Goal: Check status: Check status

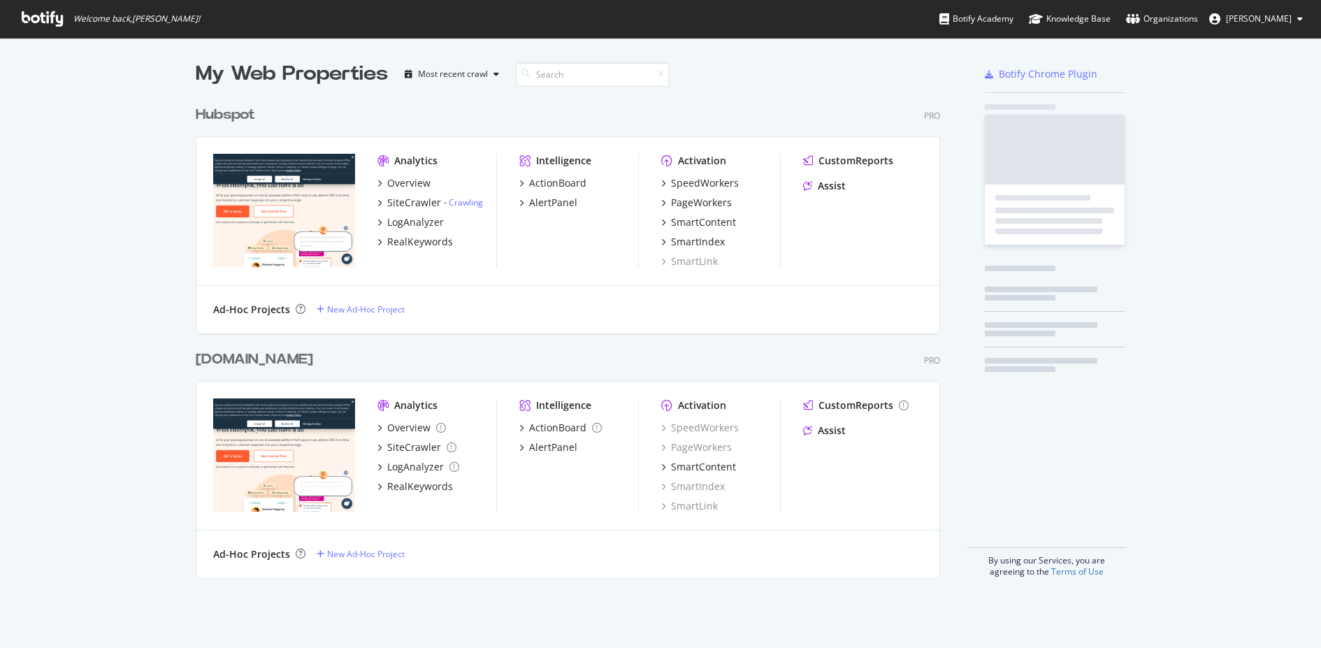
scroll to position [648, 1321]
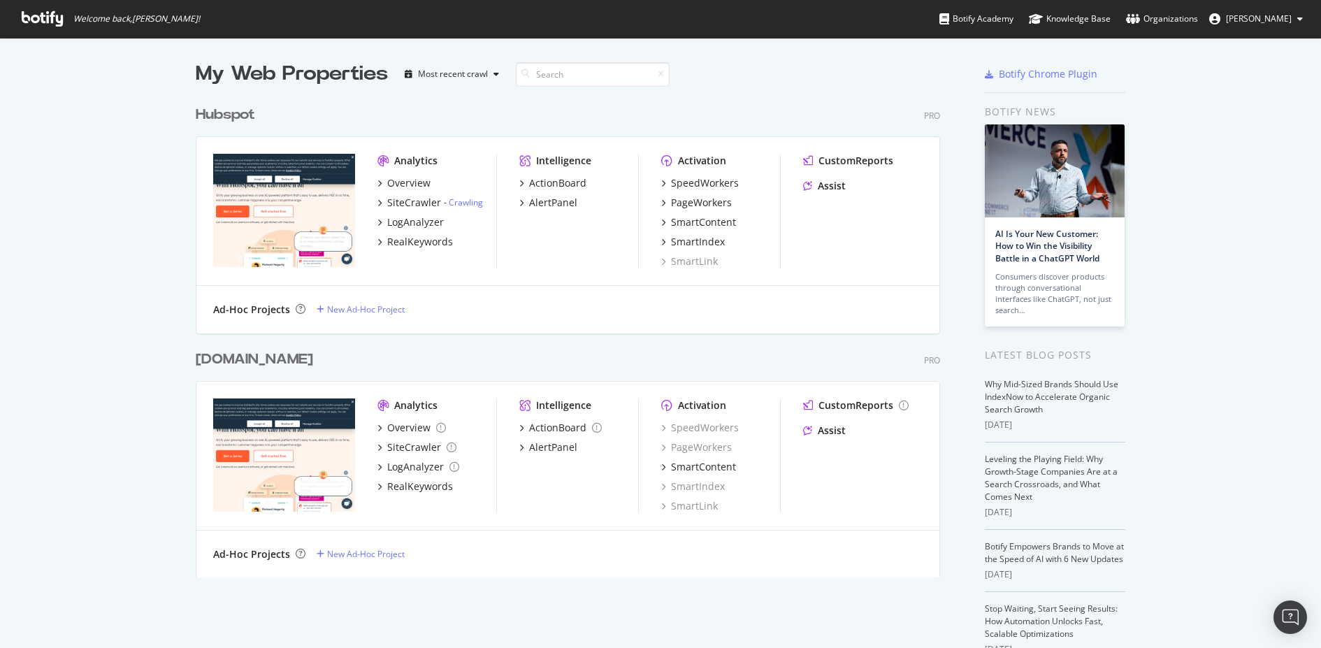
click at [318, 196] on img "grid" at bounding box center [284, 210] width 142 height 113
click at [272, 195] on img "grid" at bounding box center [284, 210] width 142 height 113
click at [210, 113] on div "Hubspot" at bounding box center [225, 115] width 59 height 20
